Goal: Book appointment/travel/reservation

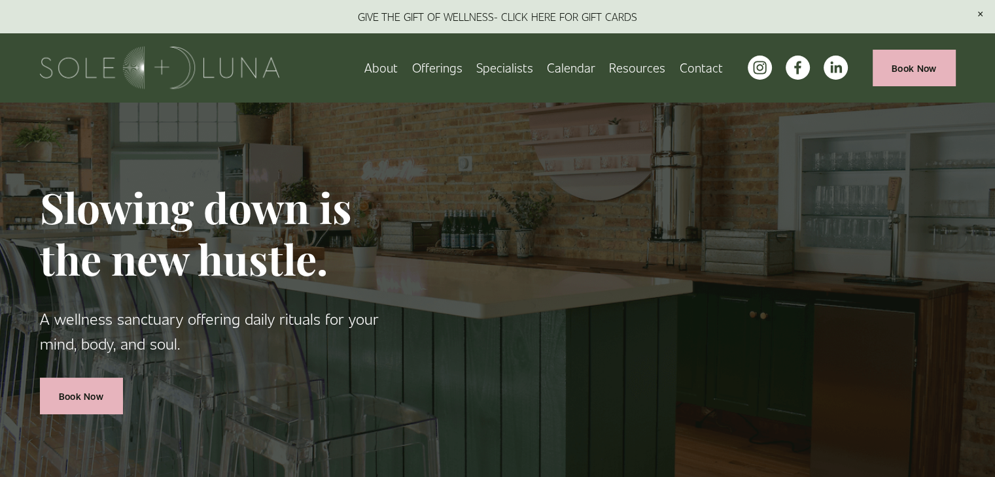
click at [0, 0] on span "Packages/Memberships" at bounding box center [0, 0] width 0 height 0
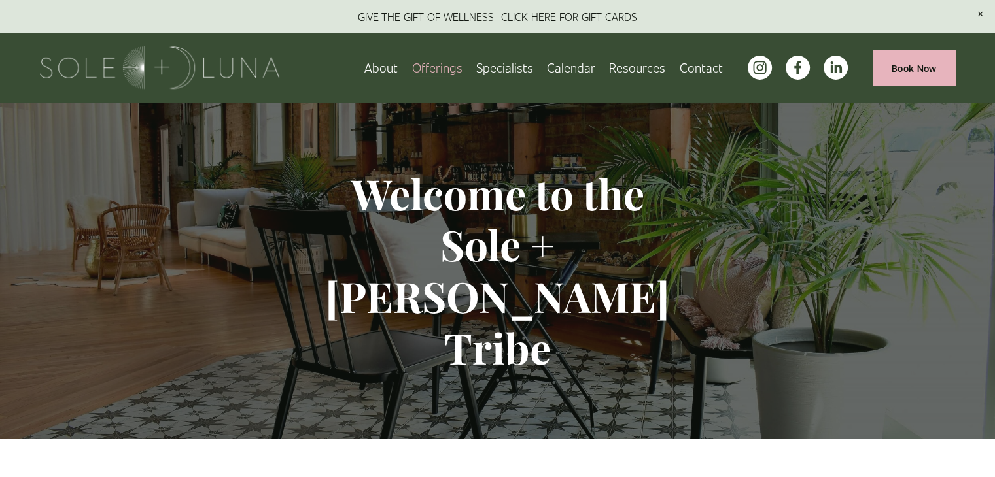
click at [0, 0] on span "Rituals" at bounding box center [0, 0] width 0 height 0
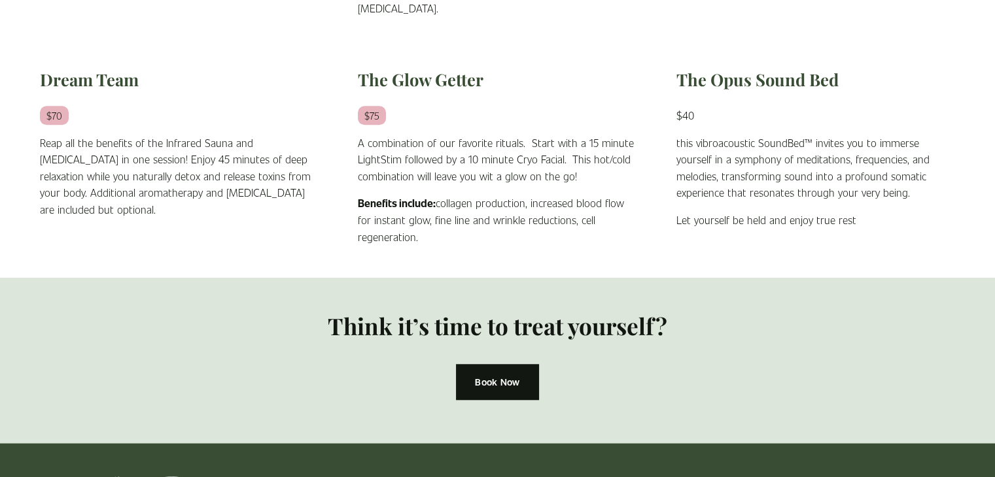
scroll to position [1033, 0]
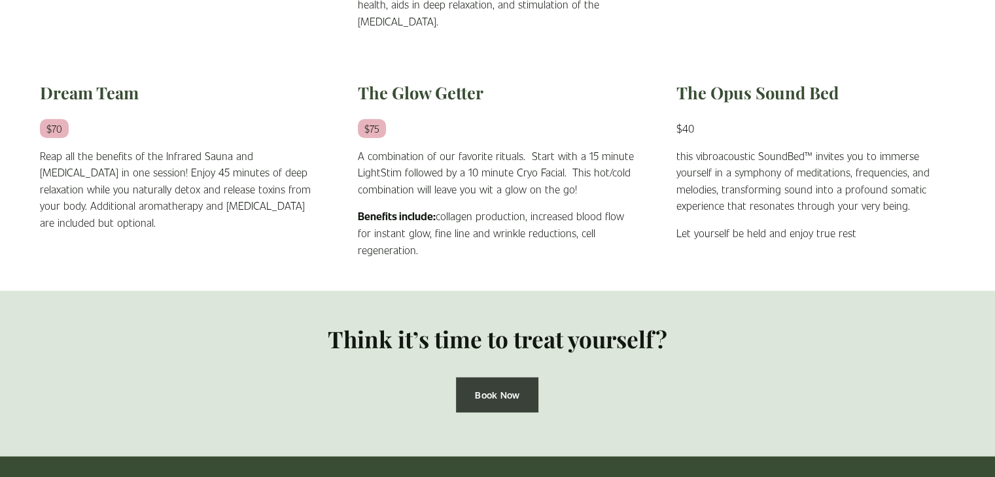
click at [503, 388] on link "Book Now" at bounding box center [497, 395] width 82 height 36
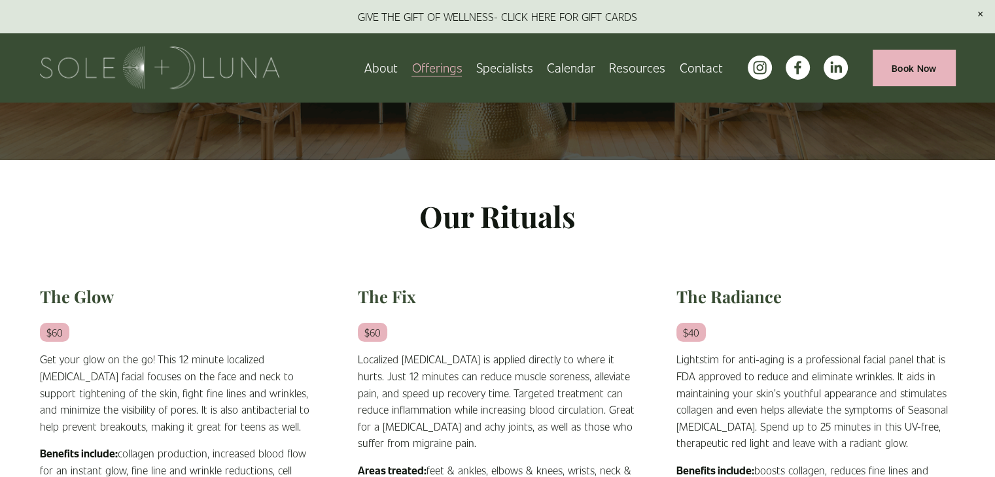
scroll to position [50, 0]
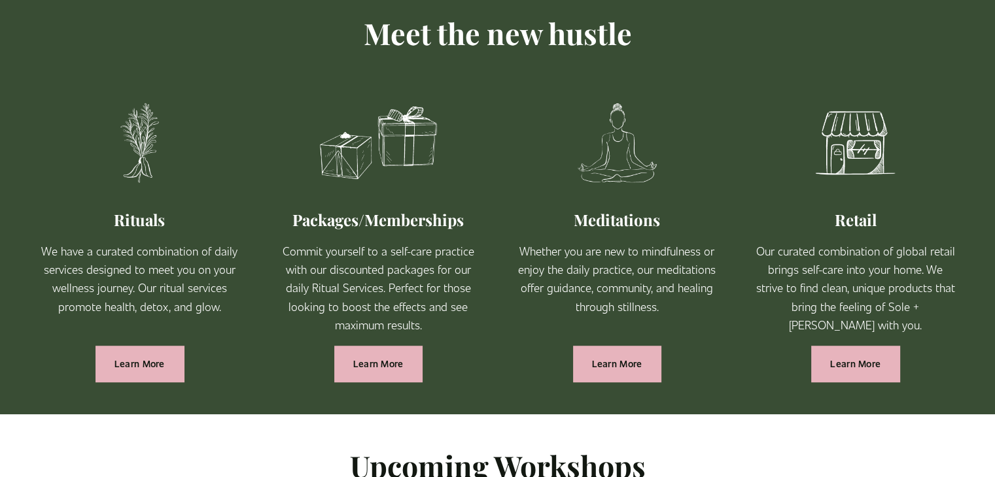
scroll to position [772, 0]
click at [391, 369] on link "Learn More" at bounding box center [378, 364] width 88 height 36
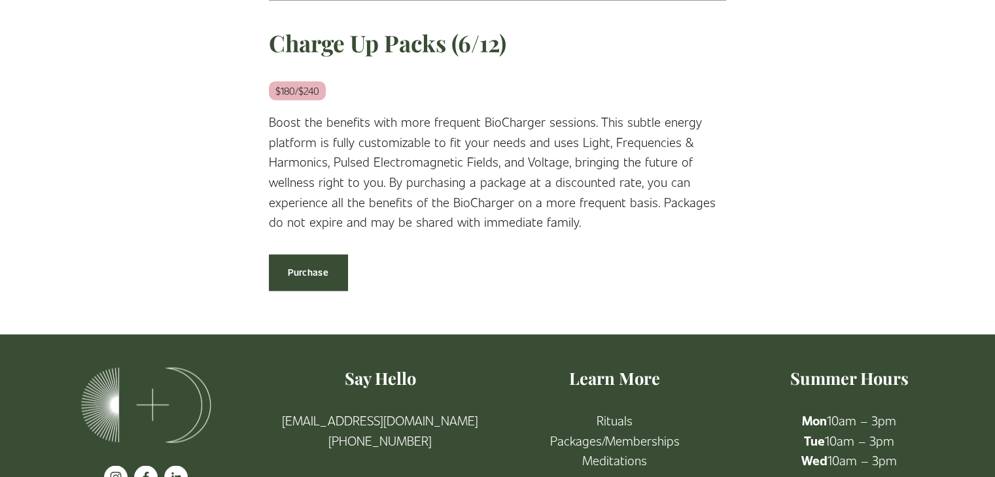
scroll to position [2000, 0]
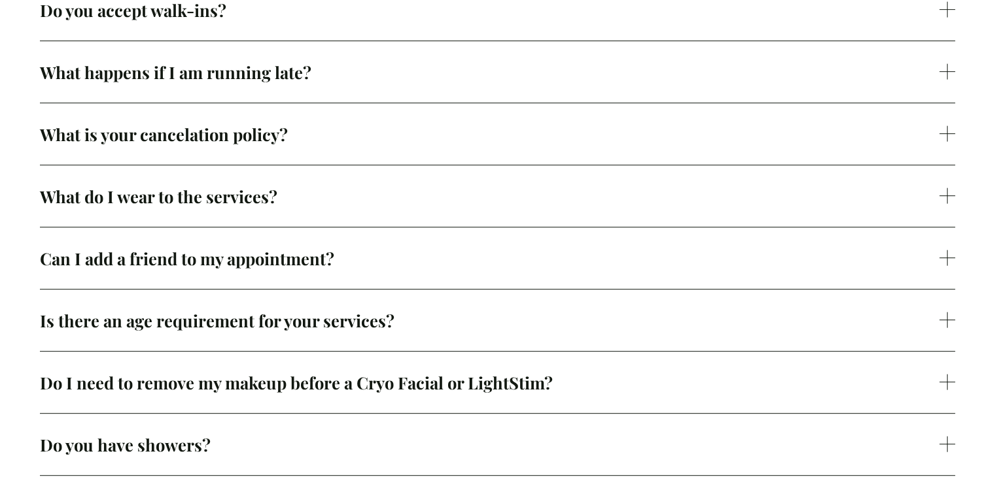
scroll to position [527, 0]
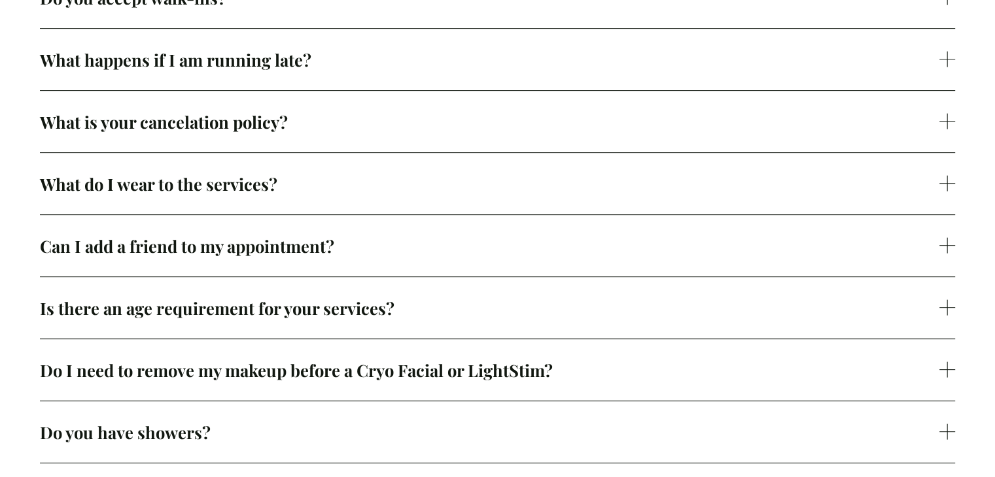
click at [229, 262] on button "Can I add a friend to my appointment?" at bounding box center [497, 245] width 915 height 61
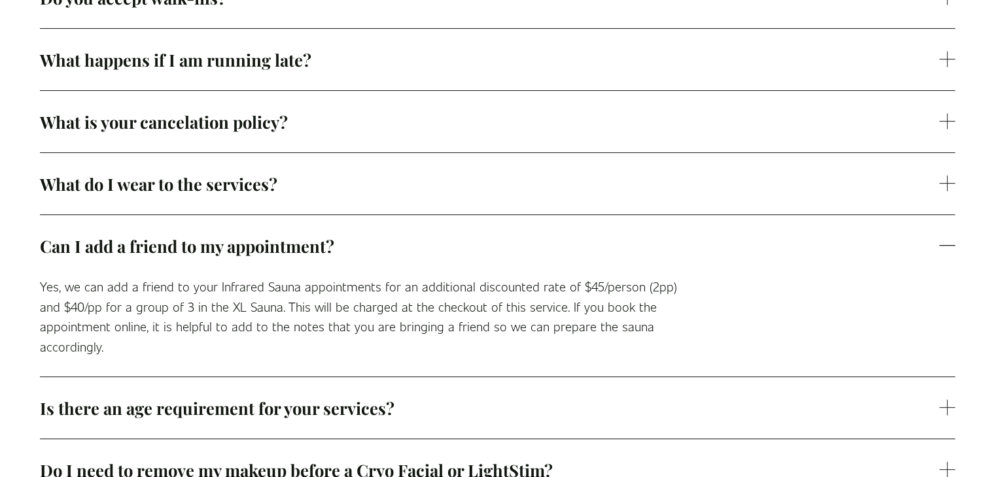
click at [247, 252] on span "Can I add a friend to my appointment?" at bounding box center [489, 246] width 899 height 22
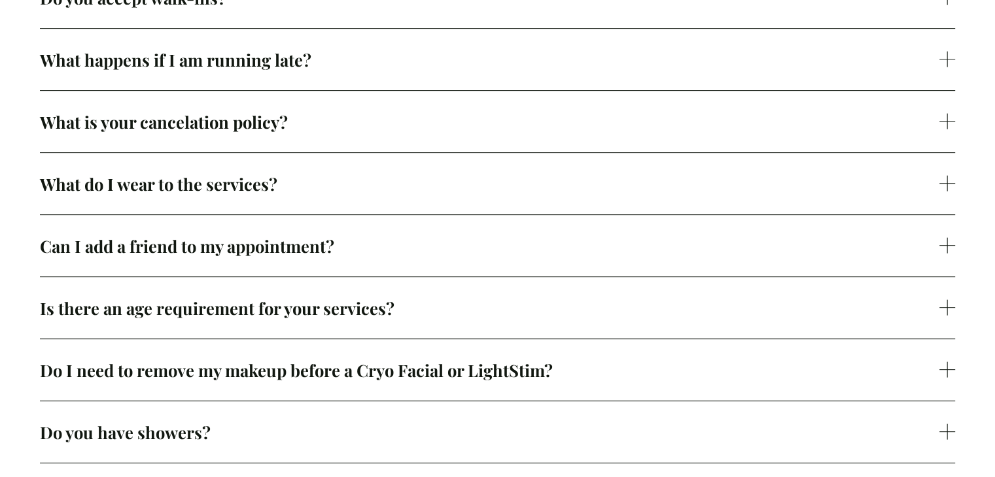
click at [247, 252] on span "Can I add a friend to my appointment?" at bounding box center [489, 246] width 899 height 22
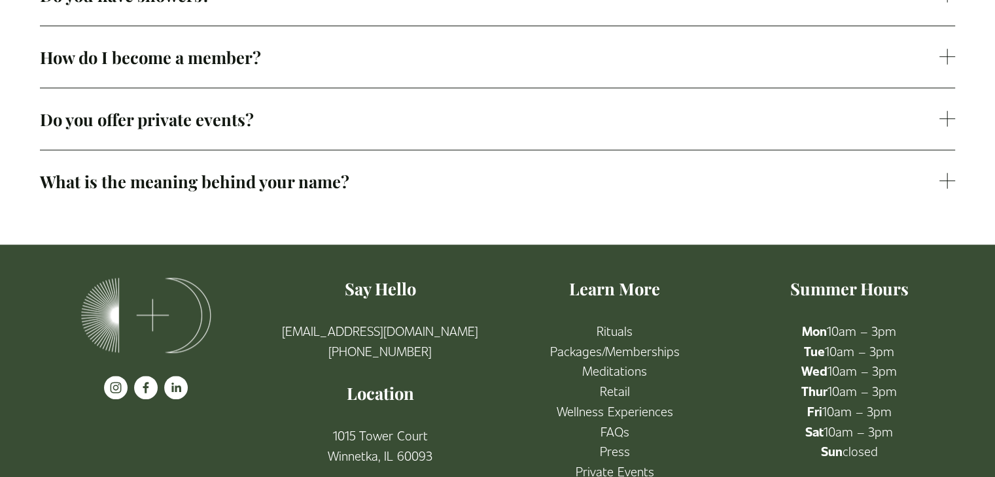
scroll to position [1067, 0]
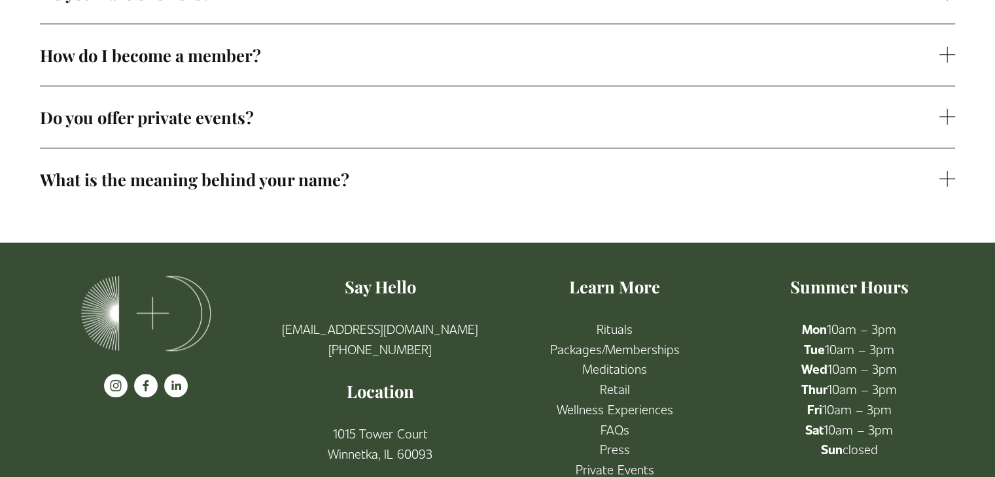
click at [247, 182] on span "What is the meaning behind your name?" at bounding box center [489, 179] width 899 height 22
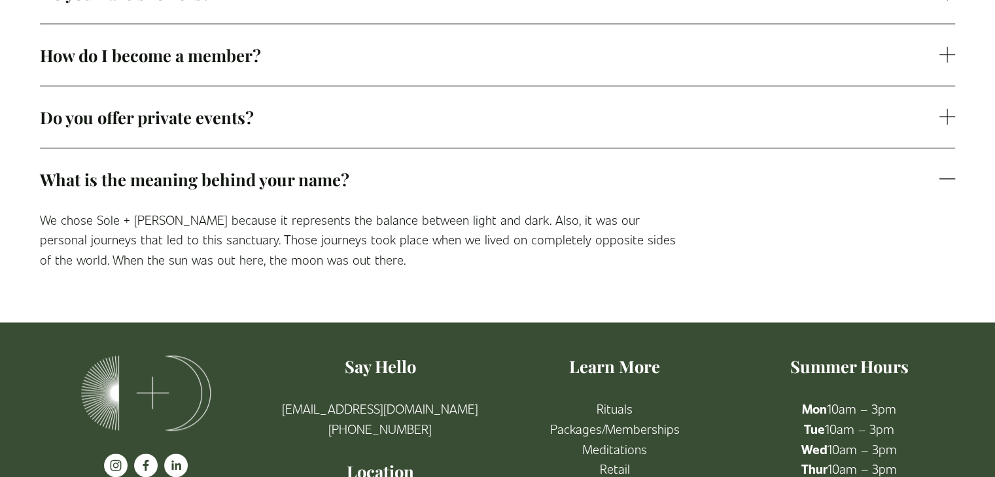
drag, startPoint x: 247, startPoint y: 182, endPoint x: 190, endPoint y: 205, distance: 60.5
click at [190, 205] on button "What is the meaning behind your name?" at bounding box center [497, 178] width 915 height 61
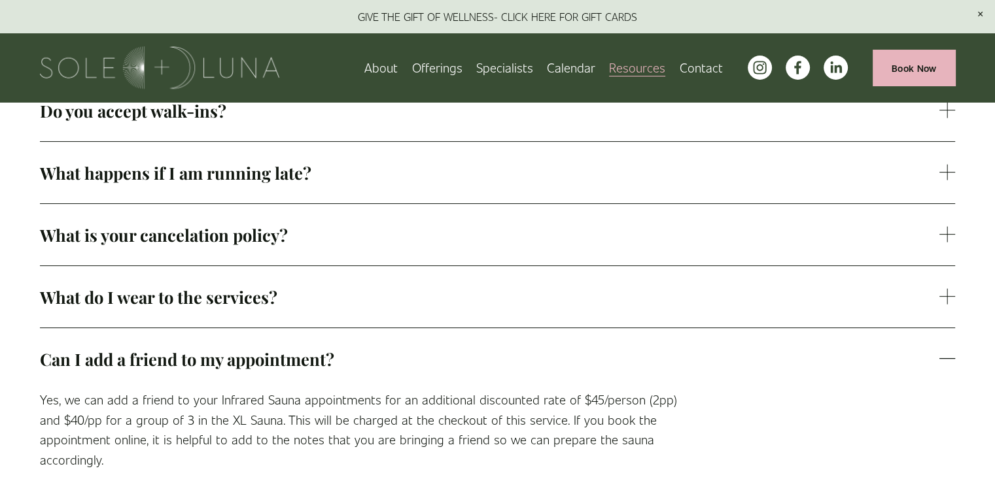
scroll to position [0, 0]
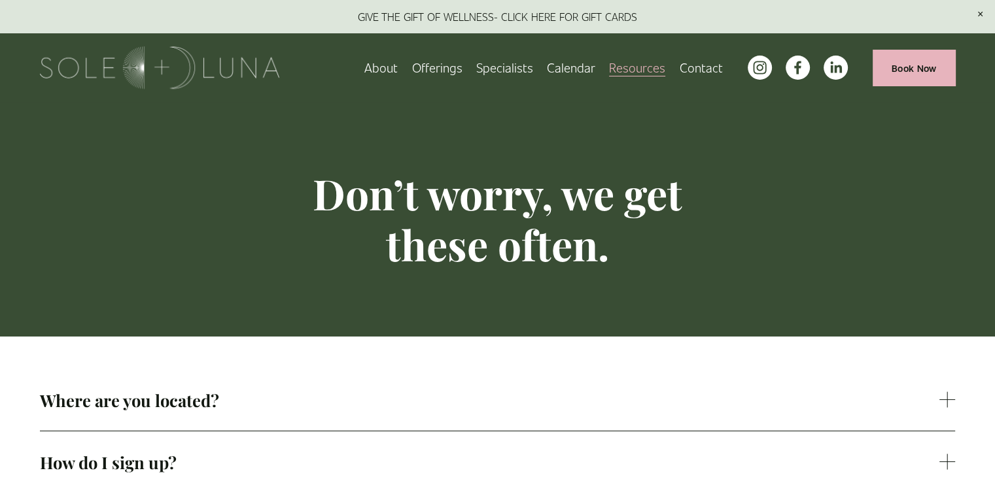
click at [453, 70] on span "Offerings" at bounding box center [436, 68] width 50 height 20
click at [0, 0] on span "Charm School!" at bounding box center [0, 0] width 0 height 0
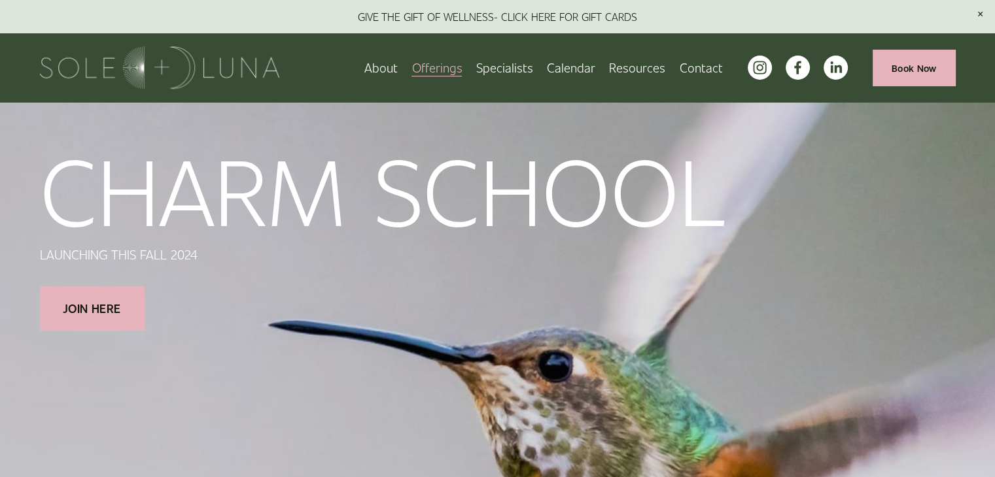
click at [0, 0] on span "Rituals" at bounding box center [0, 0] width 0 height 0
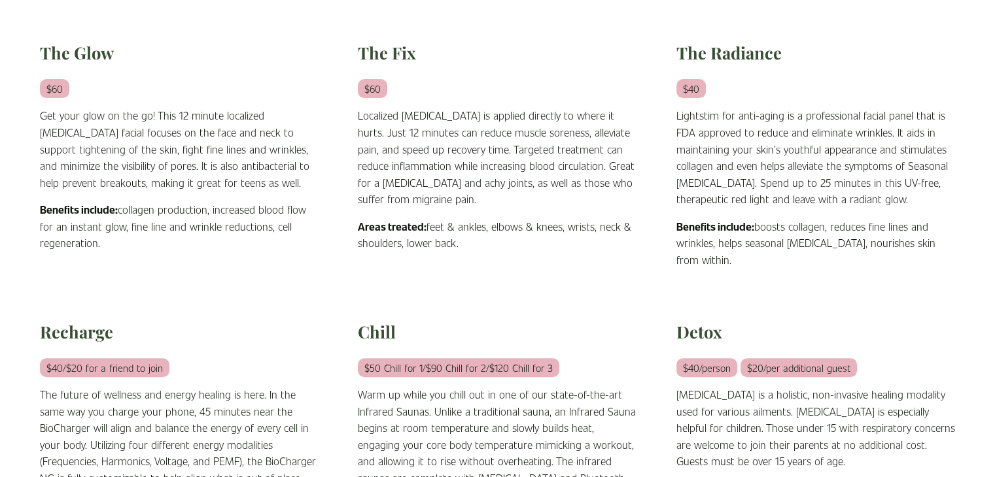
scroll to position [468, 0]
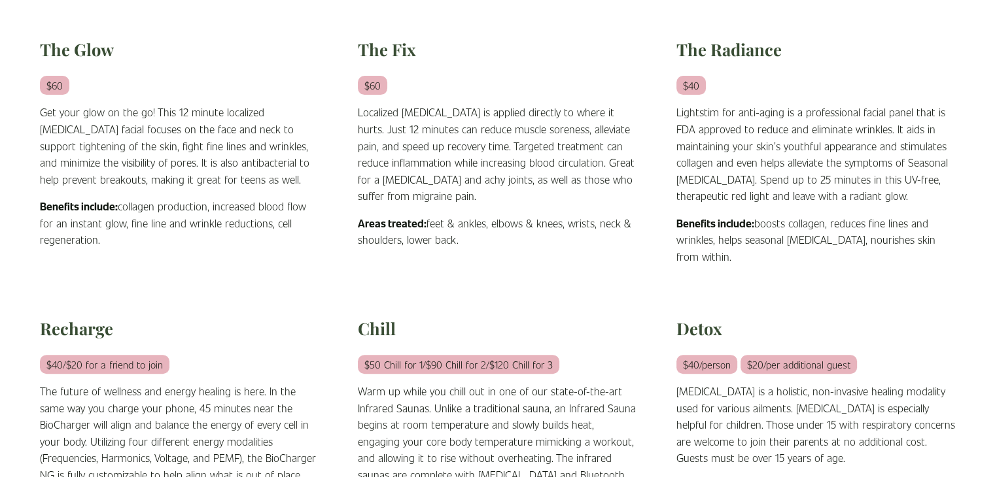
click at [163, 137] on p "Get your glow on the go! This 12 minute localized [MEDICAL_DATA] facial focuses…" at bounding box center [179, 146] width 279 height 84
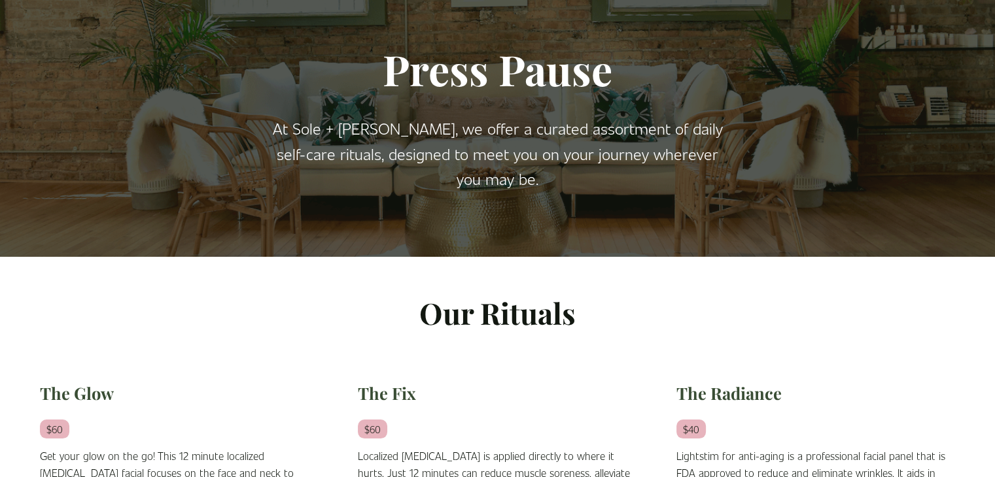
scroll to position [0, 0]
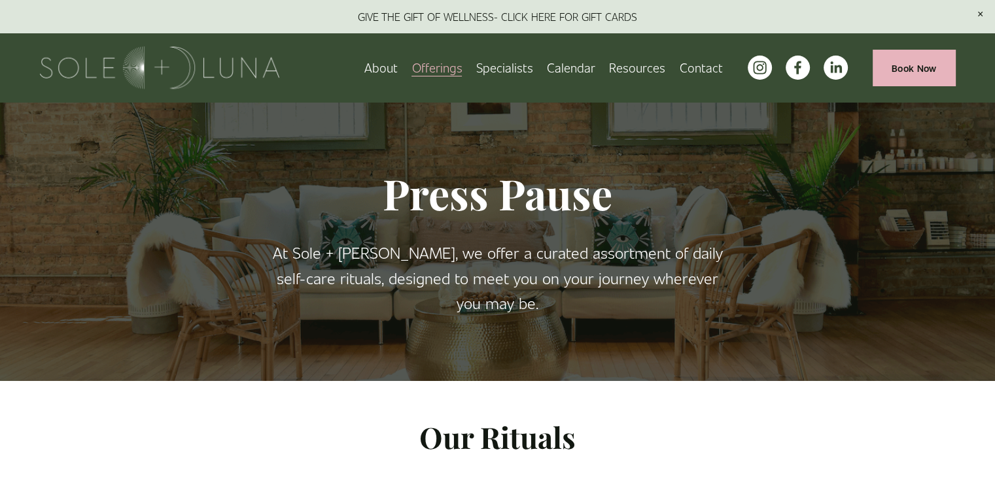
click at [462, 10] on link at bounding box center [497, 16] width 995 height 33
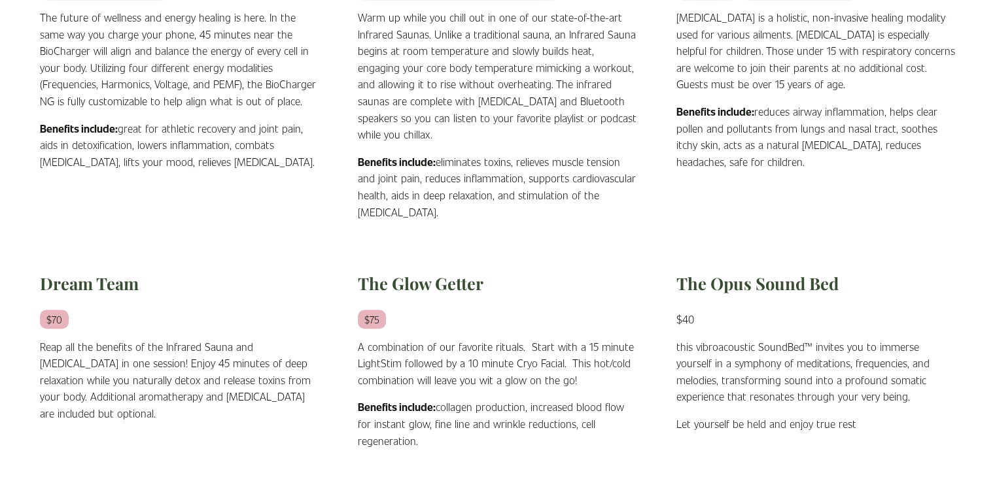
scroll to position [874, 0]
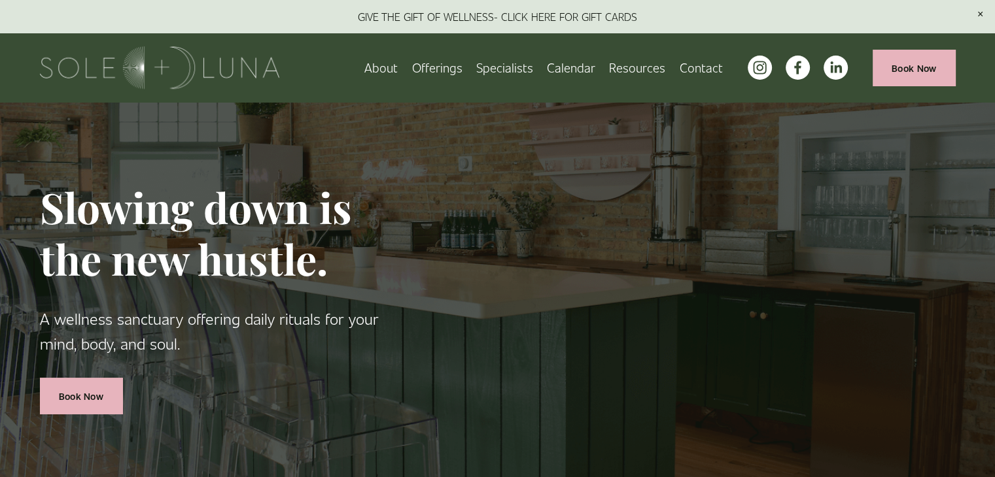
click at [888, 78] on link "Book Now" at bounding box center [913, 68] width 82 height 36
